Goal: Communication & Community: Share content

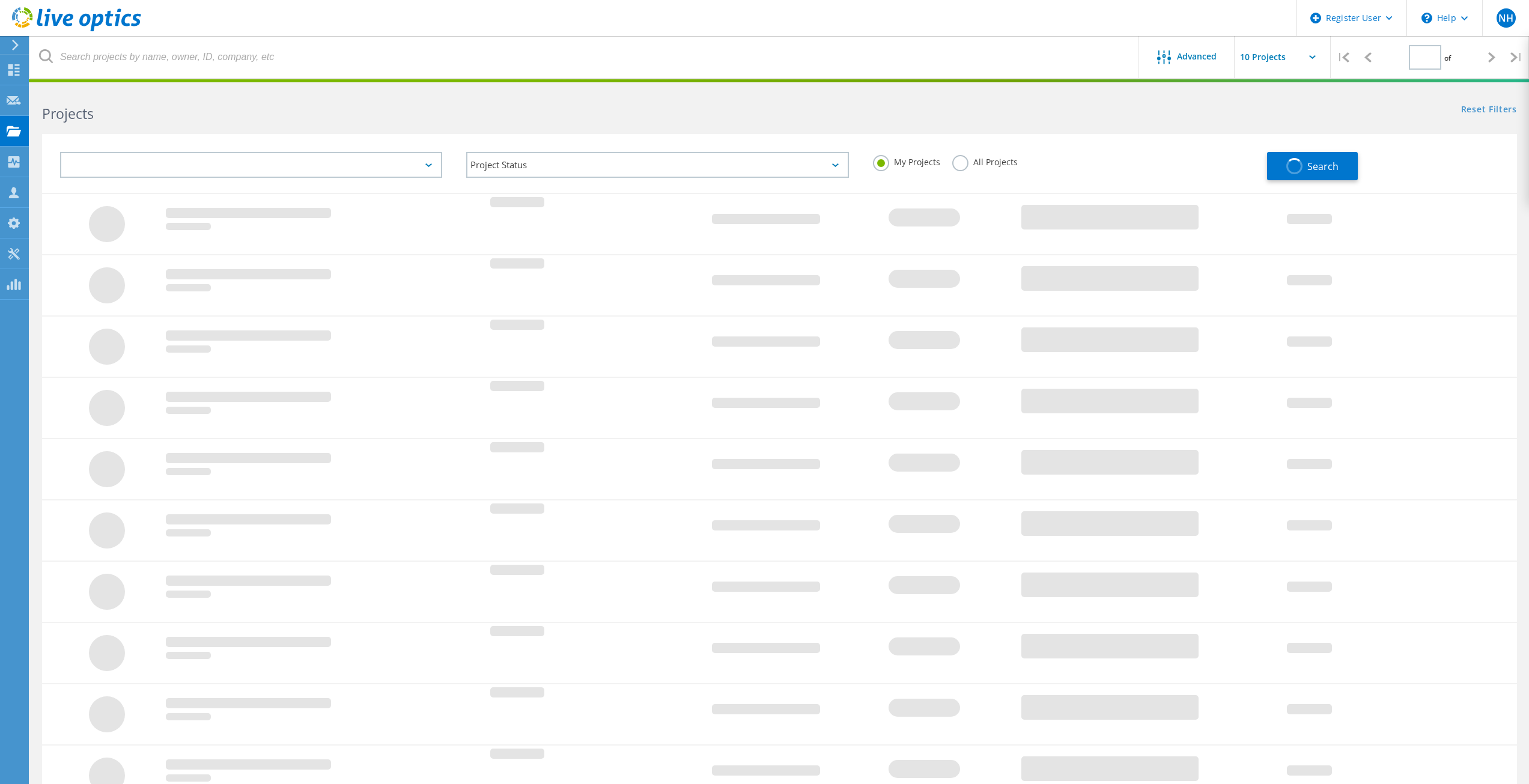
type input "1"
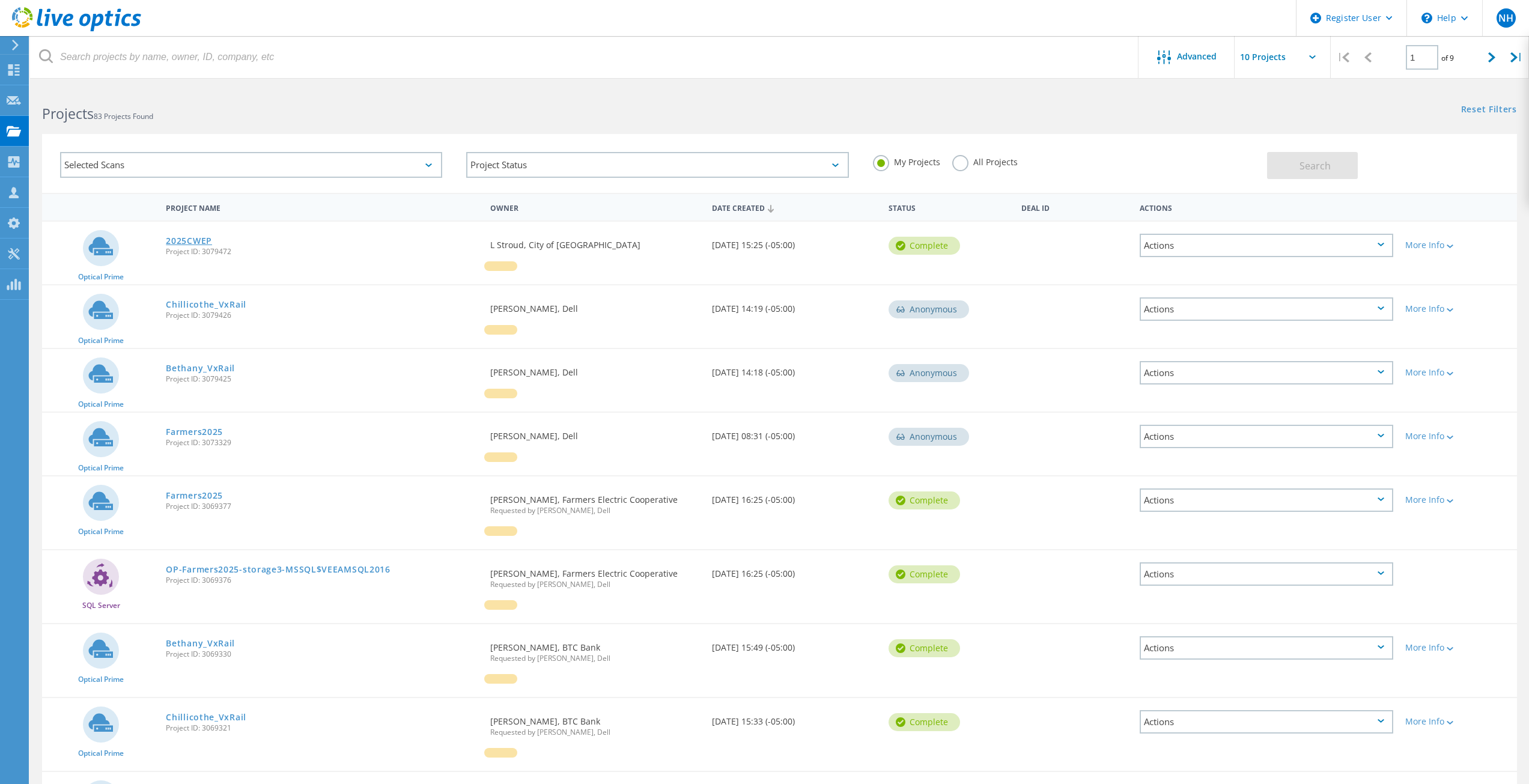
click at [190, 240] on link "2025CWEP" at bounding box center [189, 240] width 46 height 8
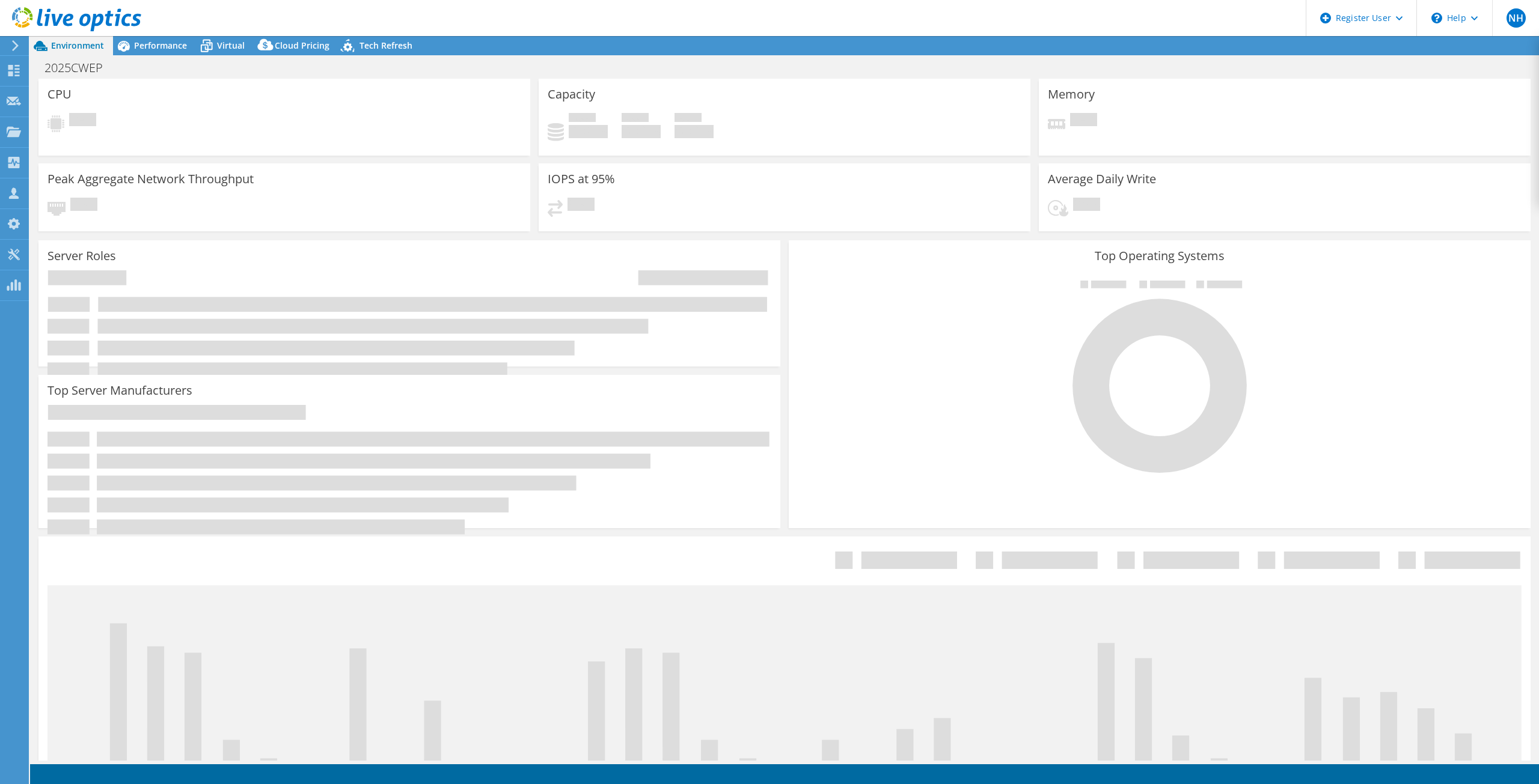
select select "USD"
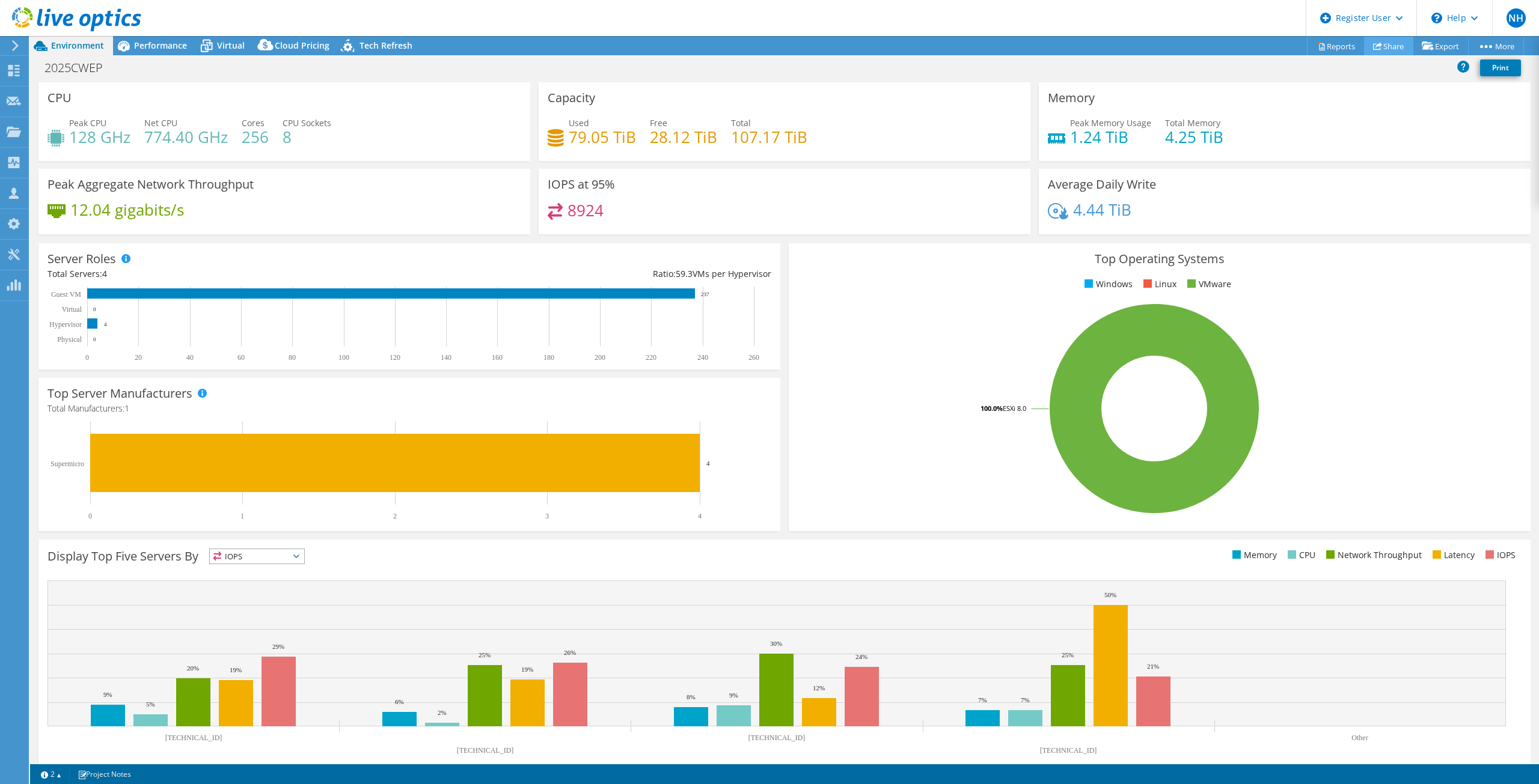
click at [1378, 47] on link "Share" at bounding box center [1388, 45] width 49 height 19
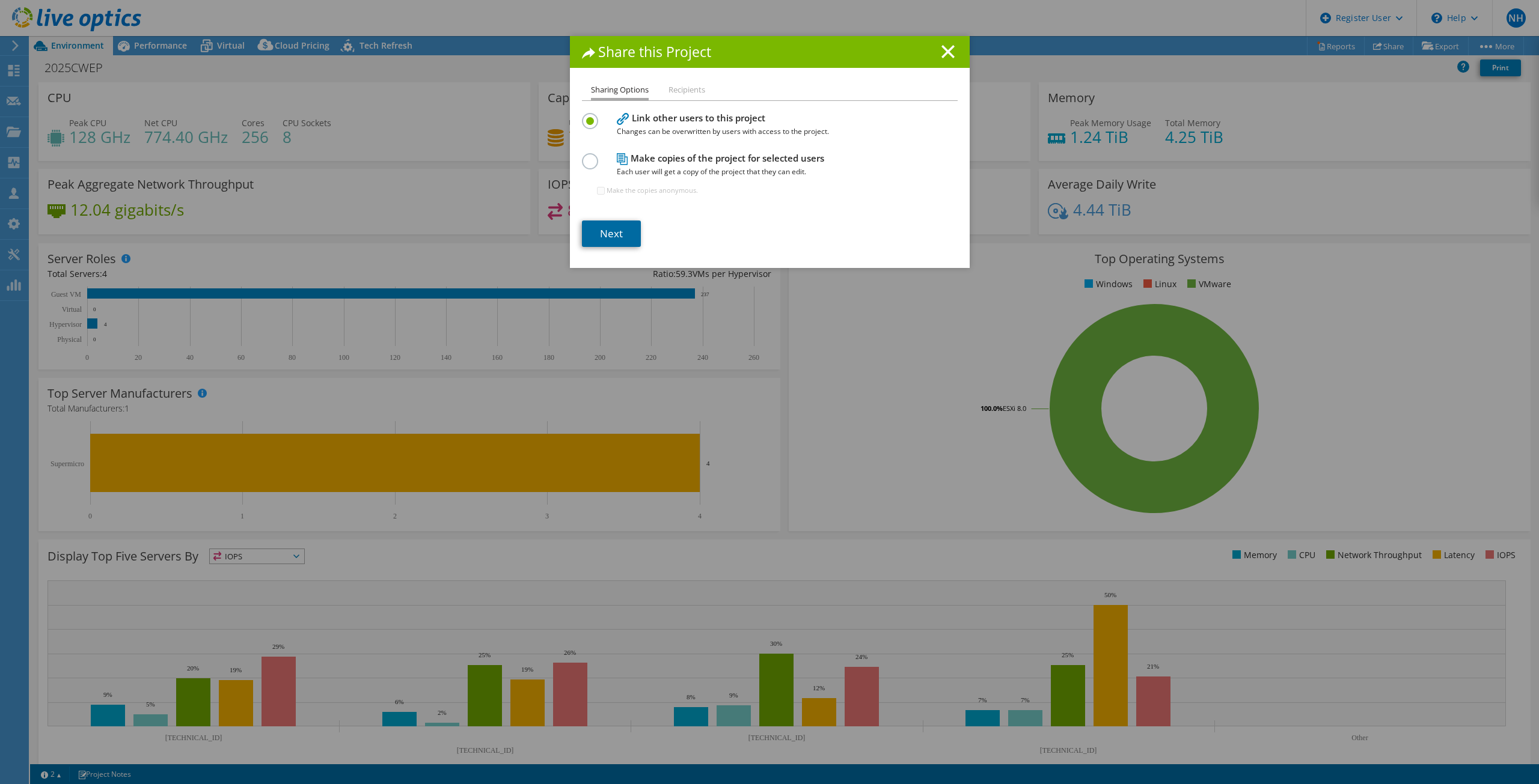
click at [620, 229] on link "Next" at bounding box center [612, 234] width 59 height 27
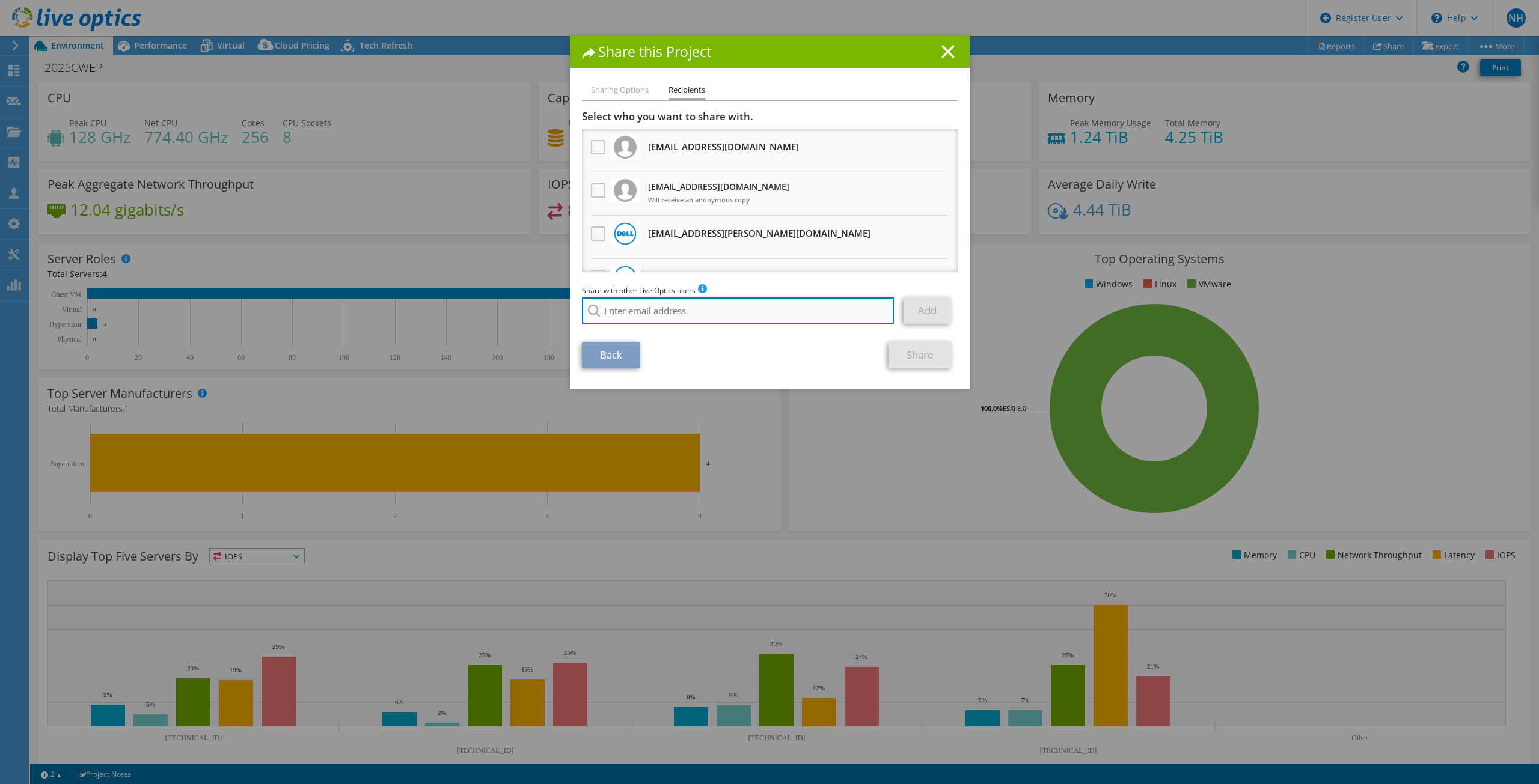
click at [615, 316] on input "search" at bounding box center [738, 311] width 312 height 27
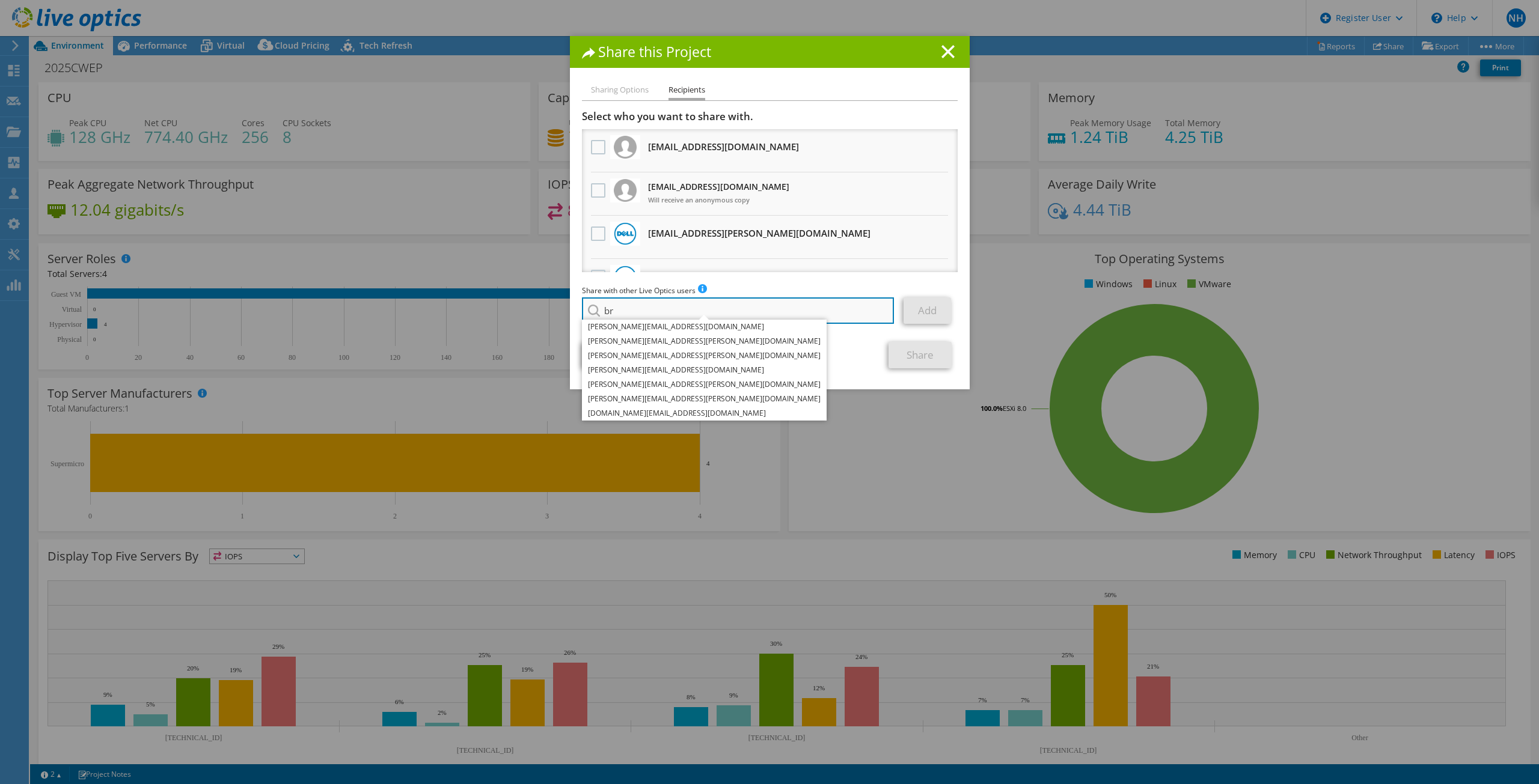
type input "b"
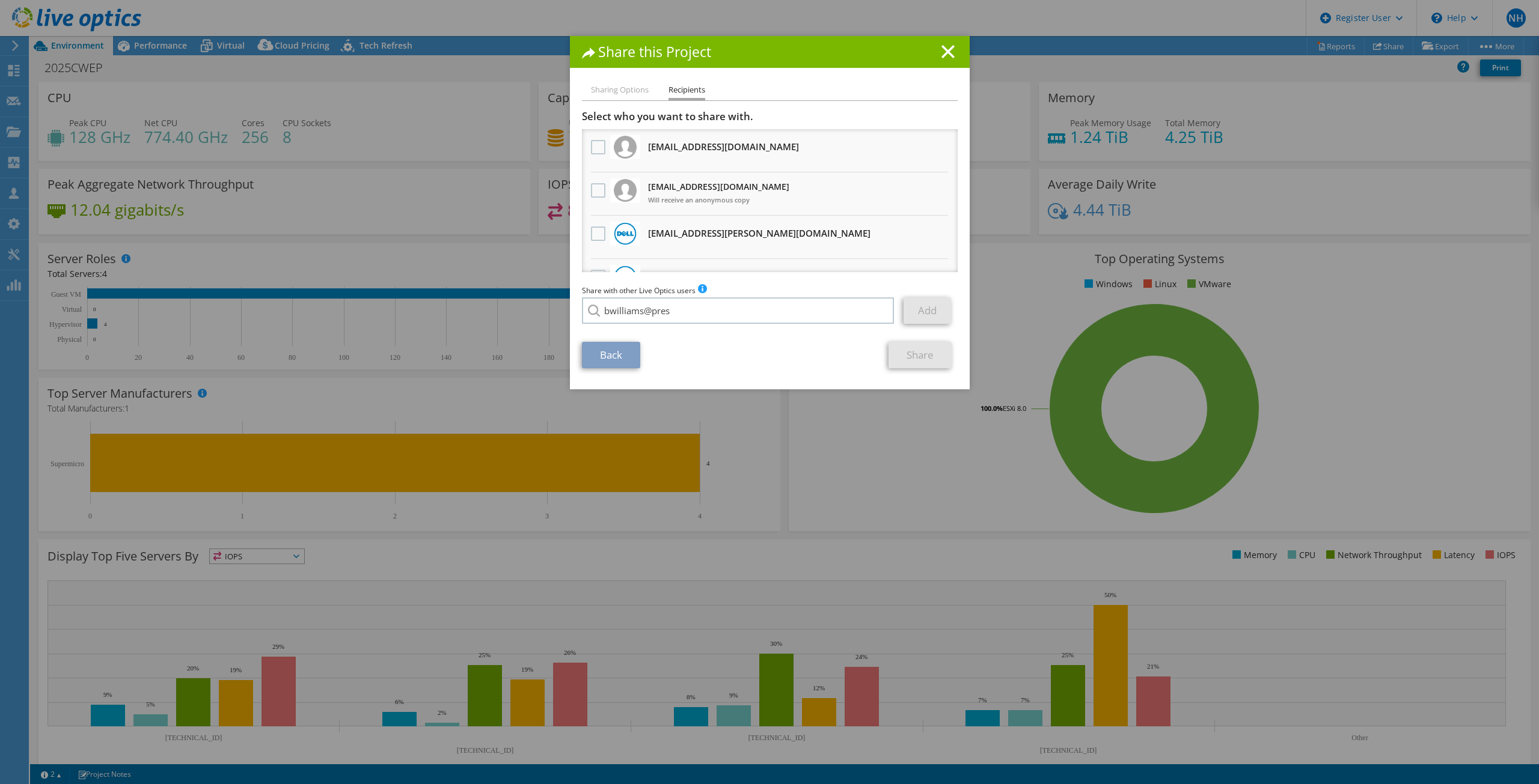
click at [677, 327] on li "[EMAIL_ADDRESS][DOMAIN_NAME]" at bounding box center [651, 319] width 138 height 14
type input "[EMAIL_ADDRESS][DOMAIN_NAME]"
click at [936, 318] on link "Add" at bounding box center [927, 311] width 47 height 27
click at [906, 352] on link "Share" at bounding box center [919, 355] width 63 height 27
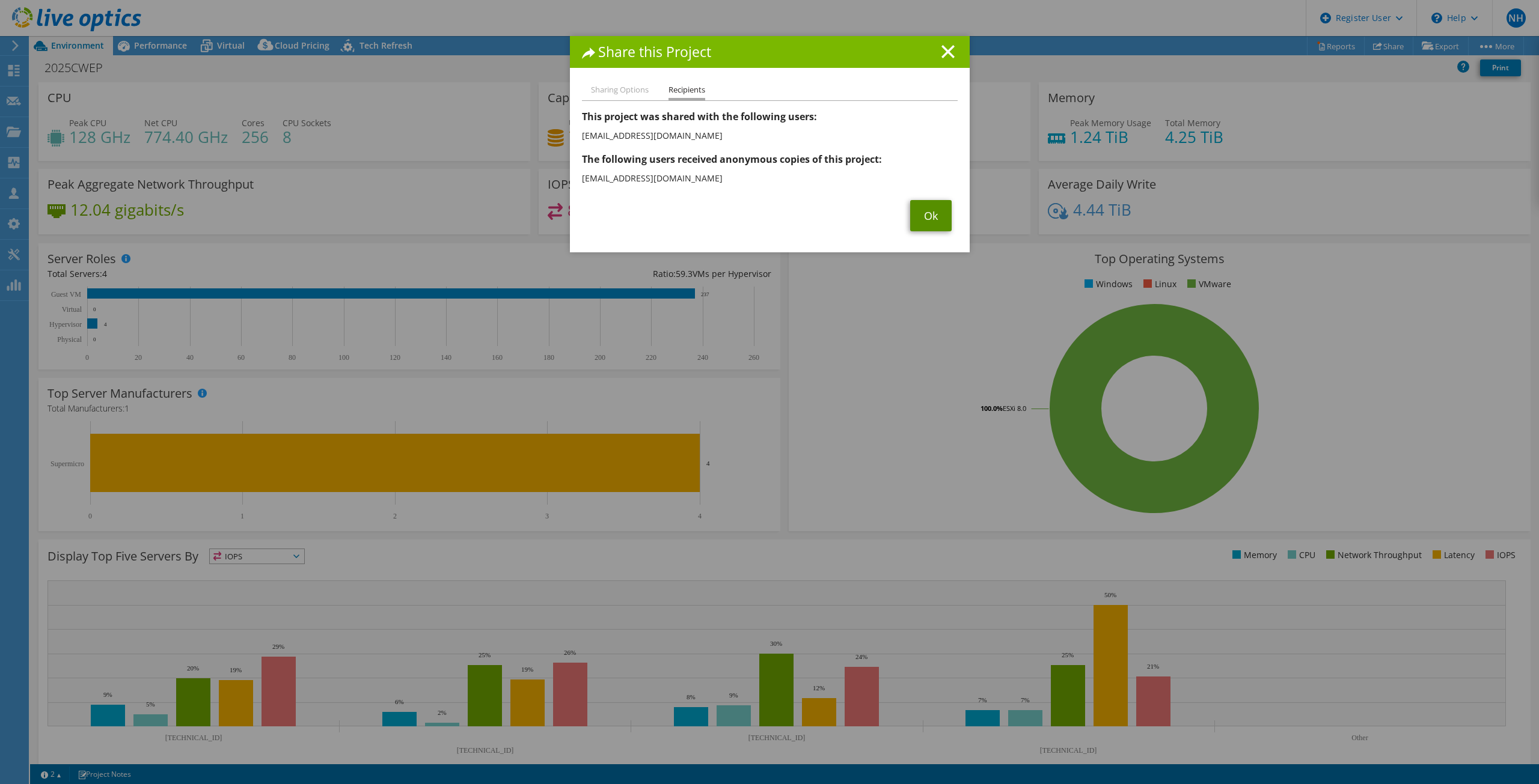
click at [925, 212] on link "Ok" at bounding box center [930, 215] width 42 height 31
